Goal: Complete application form

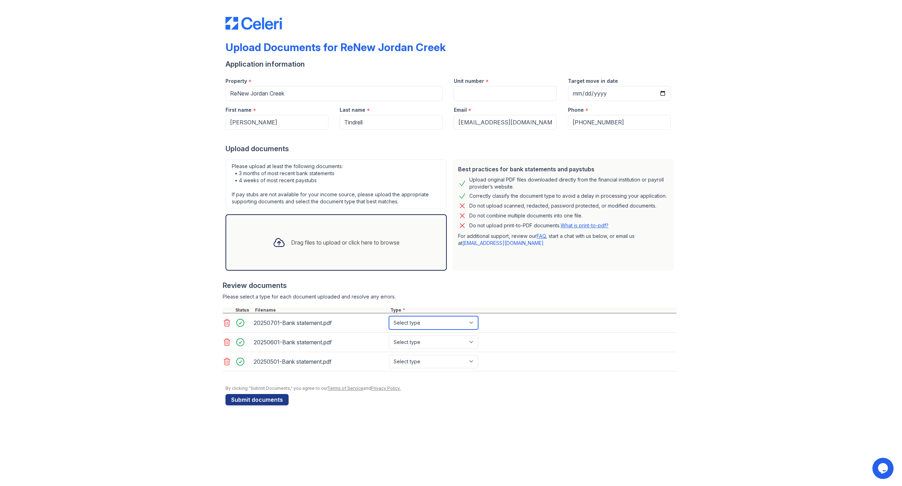
click at [475, 321] on select "Select type Paystub Bank Statement Offer Letter Tax Documents Benefit Award Let…" at bounding box center [433, 322] width 89 height 13
select select "bank_statement"
click at [389, 316] on select "Select type Paystub Bank Statement Offer Letter Tax Documents Benefit Award Let…" at bounding box center [433, 322] width 89 height 13
click at [472, 343] on select "Select type Paystub Bank Statement Offer Letter Tax Documents Benefit Award Let…" at bounding box center [433, 341] width 89 height 13
select select "bank_statement"
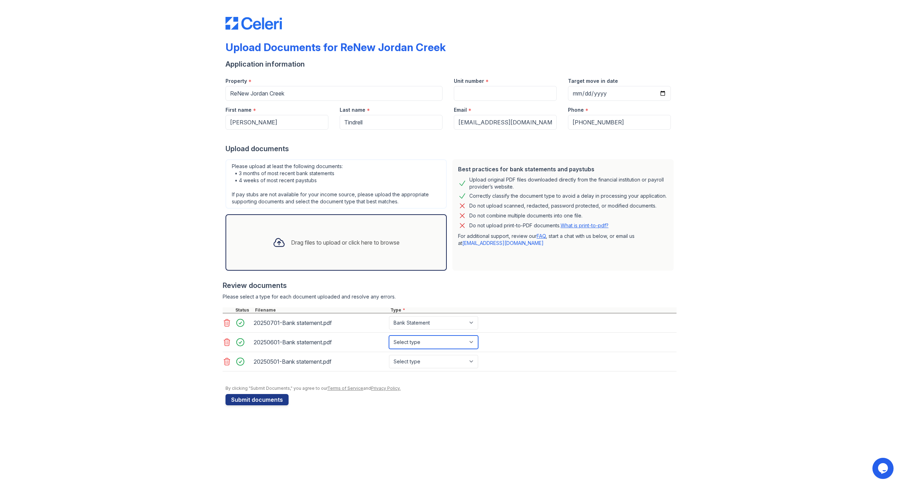
click at [389, 335] on select "Select type Paystub Bank Statement Offer Letter Tax Documents Benefit Award Let…" at bounding box center [433, 341] width 89 height 13
click at [470, 355] on select "Select type Paystub Bank Statement Offer Letter Tax Documents Benefit Award Let…" at bounding box center [433, 361] width 89 height 13
select select "bank_statement"
click at [389, 355] on select "Select type Paystub Bank Statement Offer Letter Tax Documents Benefit Award Let…" at bounding box center [433, 361] width 89 height 13
click at [245, 401] on button "Submit documents" at bounding box center [256, 399] width 63 height 11
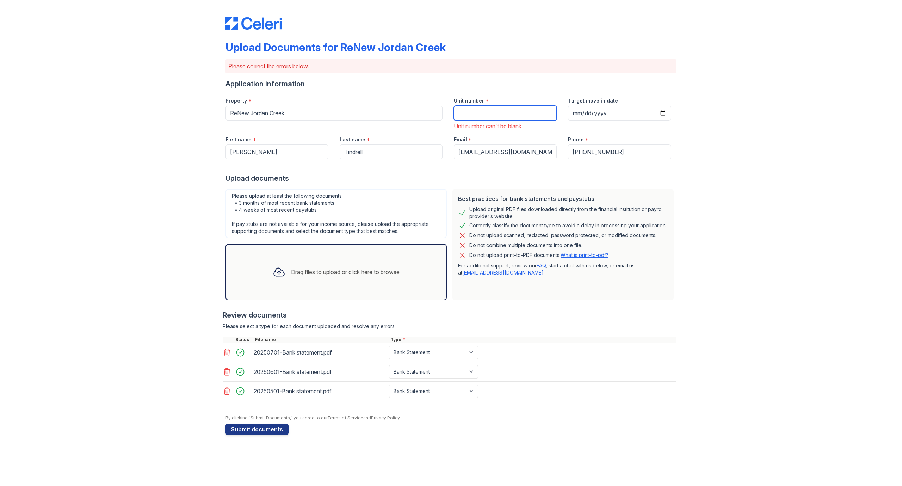
click at [496, 113] on input "Unit number" at bounding box center [505, 113] width 103 height 15
type input "228"
click at [662, 113] on input "Target move in date" at bounding box center [619, 113] width 103 height 15
type input "[DATE]"
click at [267, 430] on button "Submit documents" at bounding box center [256, 428] width 63 height 11
